Goal: Submit feedback/report problem

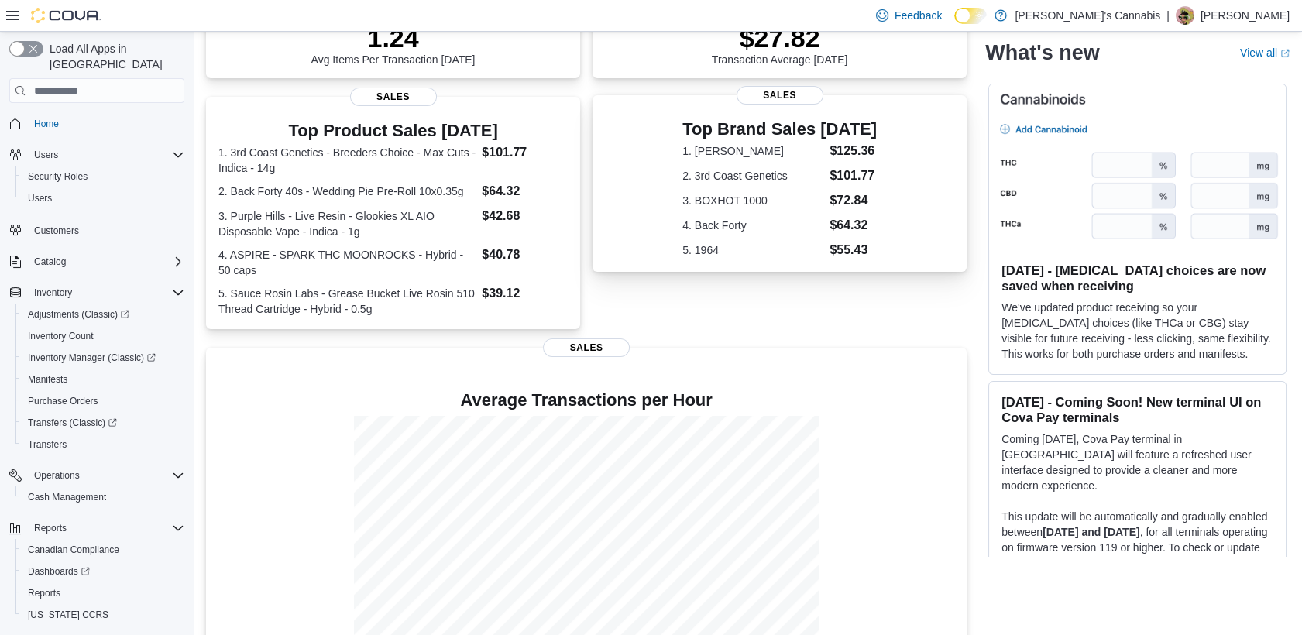
scroll to position [297, 0]
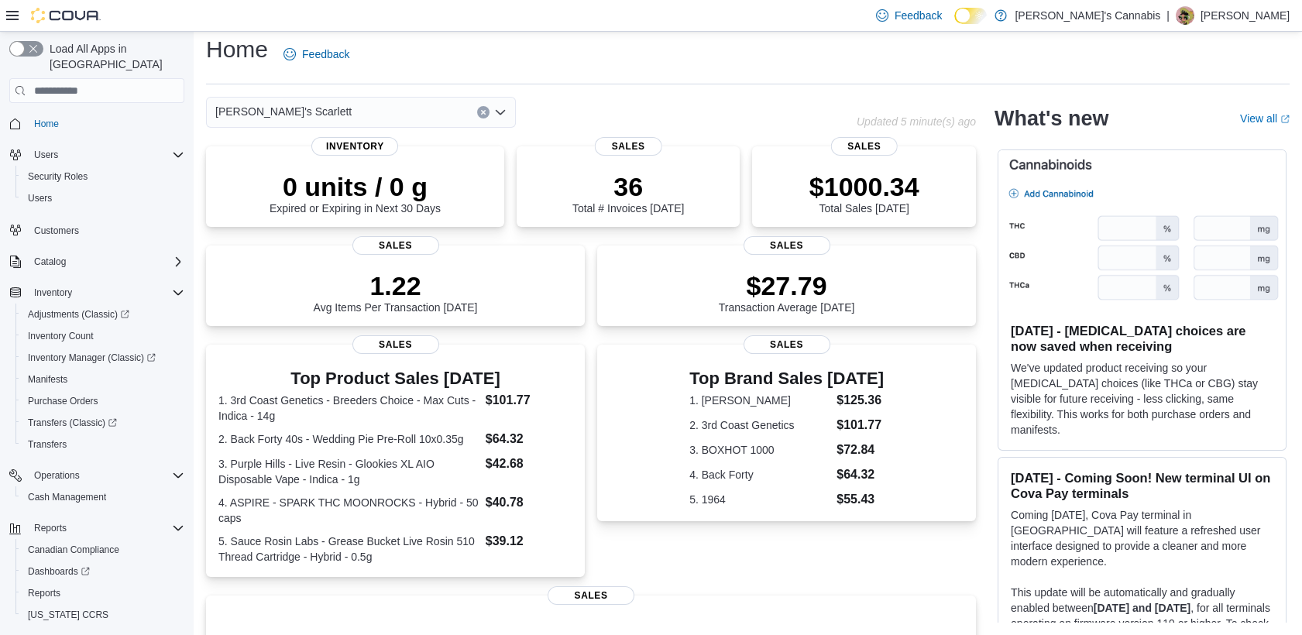
scroll to position [124, 0]
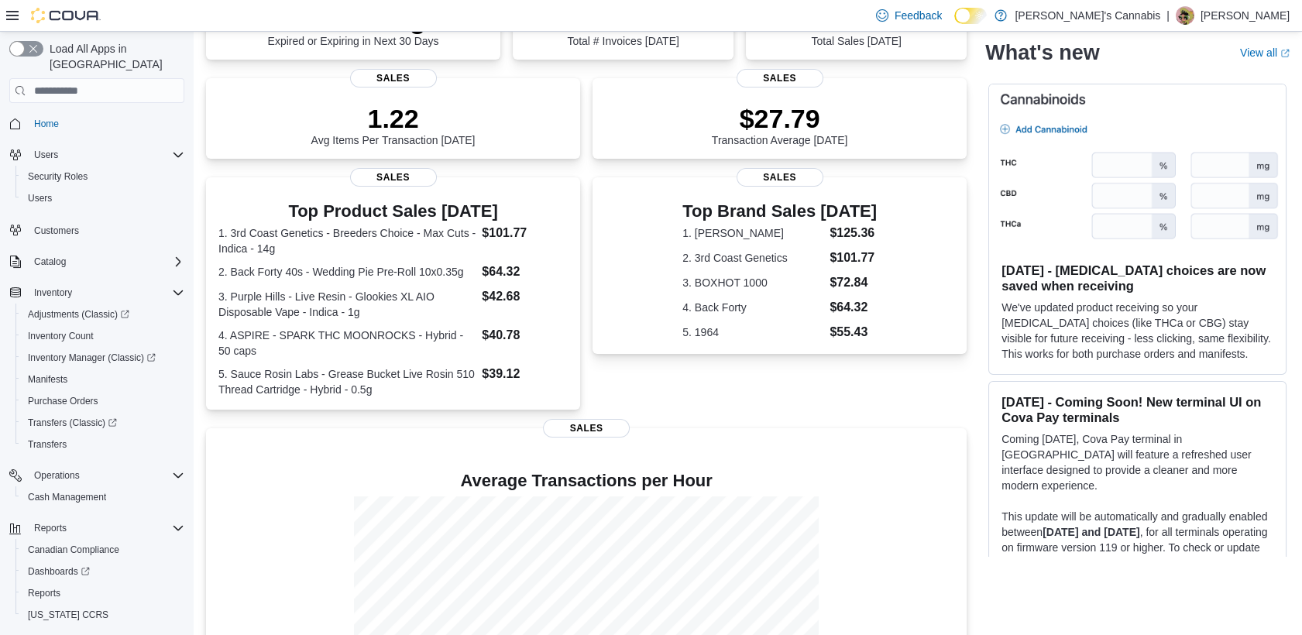
scroll to position [178, 0]
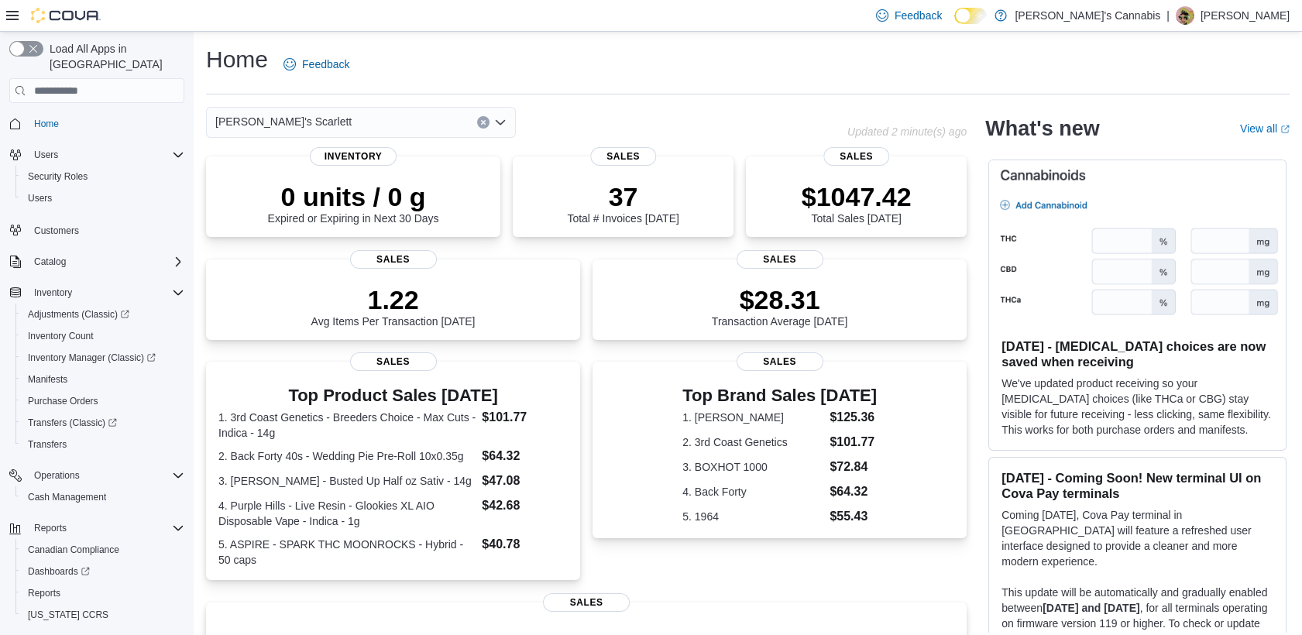
click at [734, 57] on div "Home Feedback" at bounding box center [747, 64] width 1083 height 40
